Goal: Transaction & Acquisition: Purchase product/service

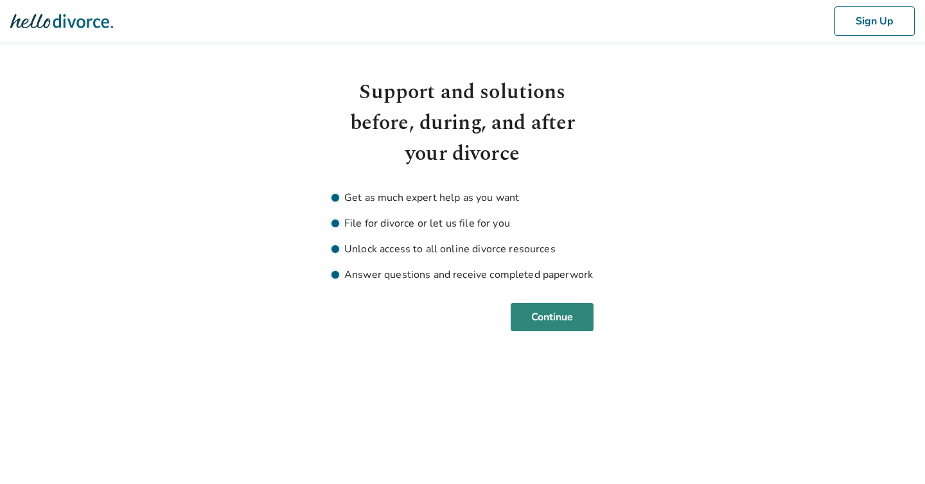
click at [551, 321] on button "Continue" at bounding box center [552, 317] width 83 height 28
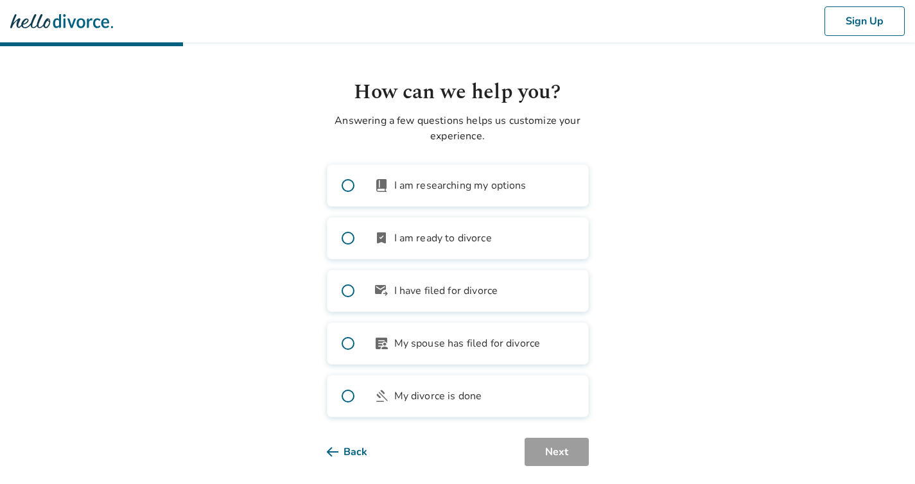
click at [660, 235] on body "Sign Up How can we help you? Answering a few questions helps us customize your …" at bounding box center [457, 233] width 915 height 466
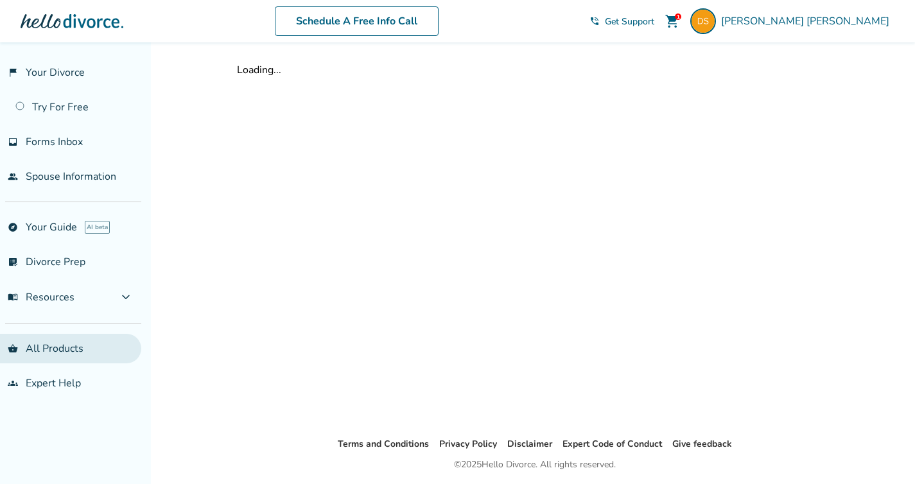
click at [57, 347] on link "shopping_basket All Products" at bounding box center [70, 349] width 141 height 30
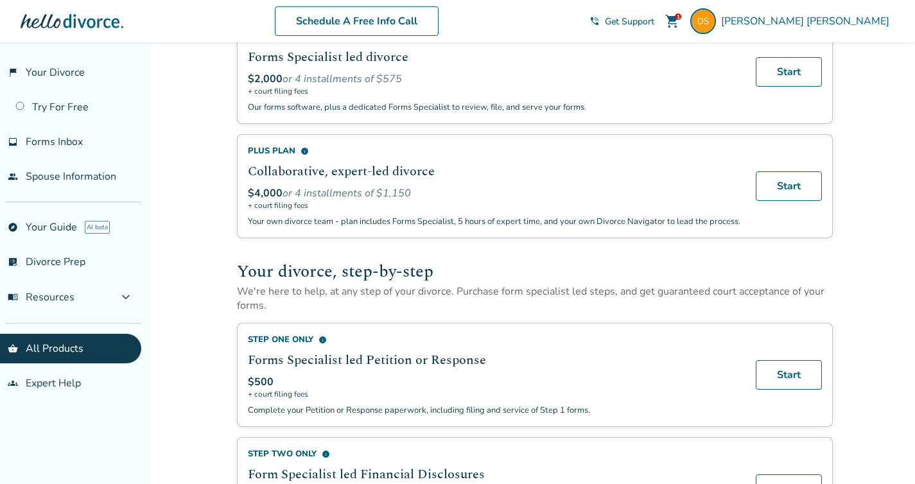
scroll to position [249, 0]
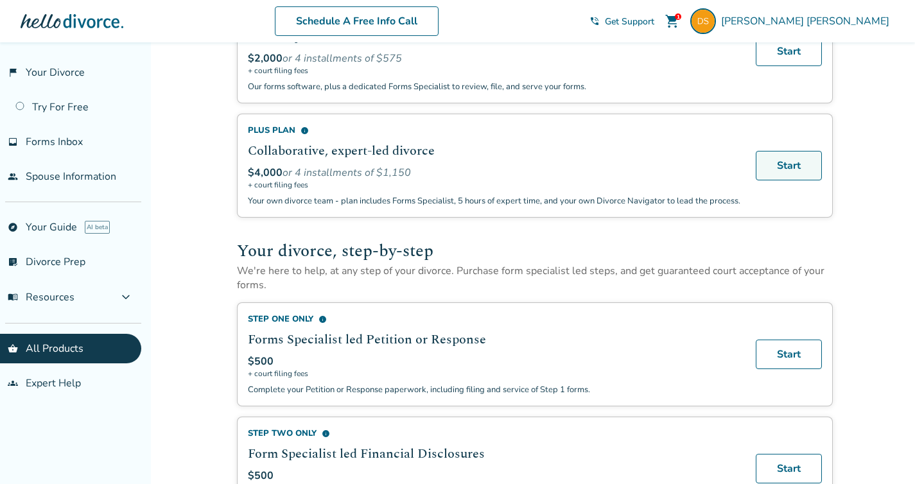
click at [779, 170] on link "Start" at bounding box center [789, 166] width 66 height 30
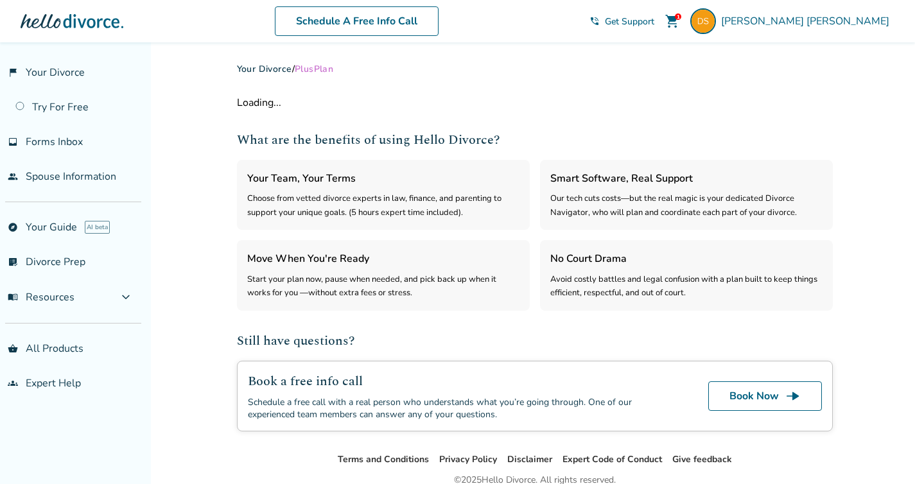
select select "***"
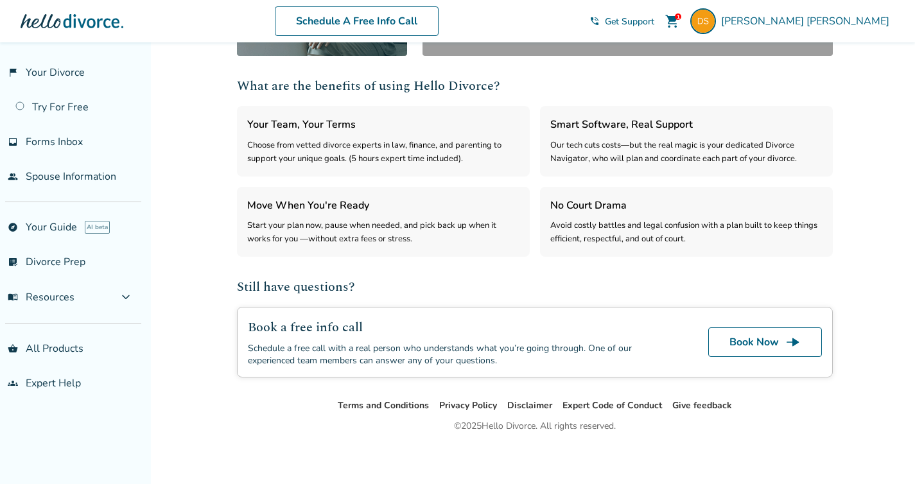
scroll to position [319, 0]
